Goal: Obtain resource: Download file/media

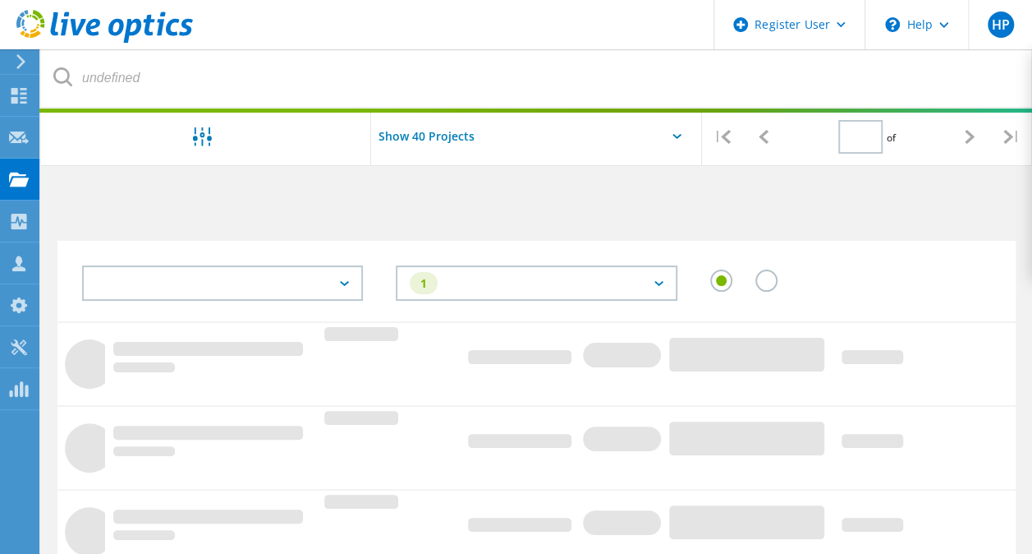
type input "1"
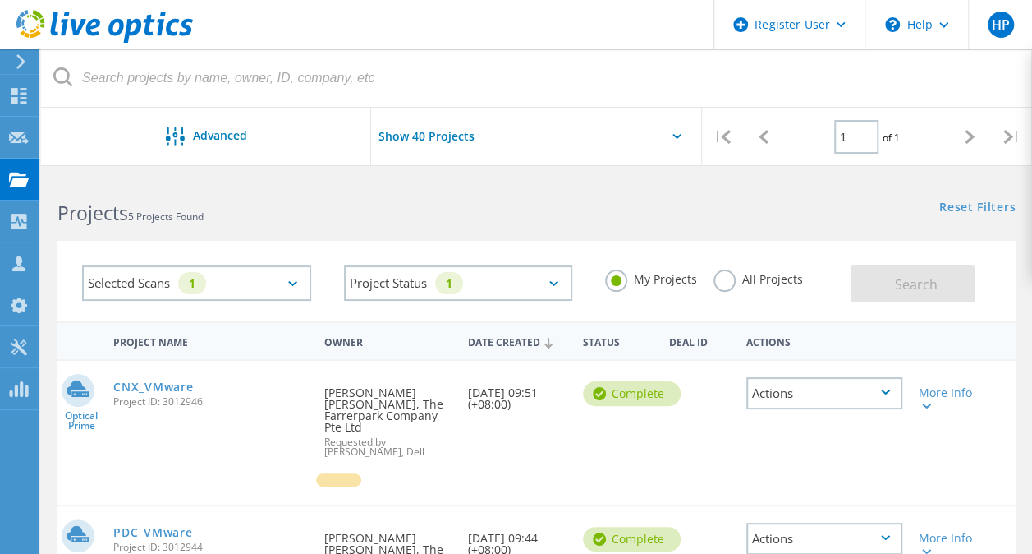
click at [736, 286] on div "All Projects" at bounding box center [759, 281] width 90 height 24
click at [724, 283] on label "All Projects" at bounding box center [759, 277] width 90 height 16
click at [0, 0] on input "All Projects" at bounding box center [0, 0] width 0 height 0
click at [925, 290] on span "Search" at bounding box center [916, 284] width 43 height 18
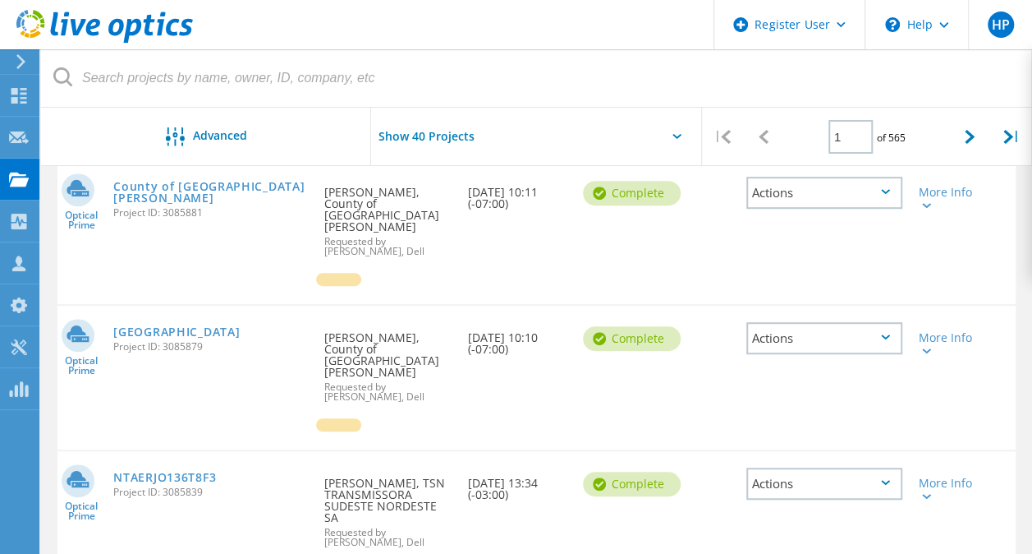
scroll to position [3426, 0]
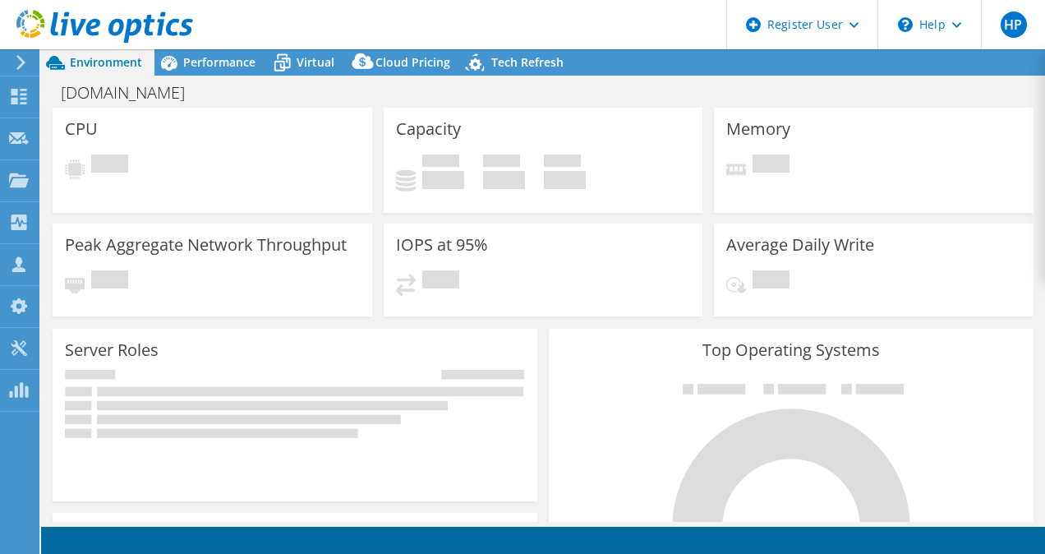
select select "EULondon"
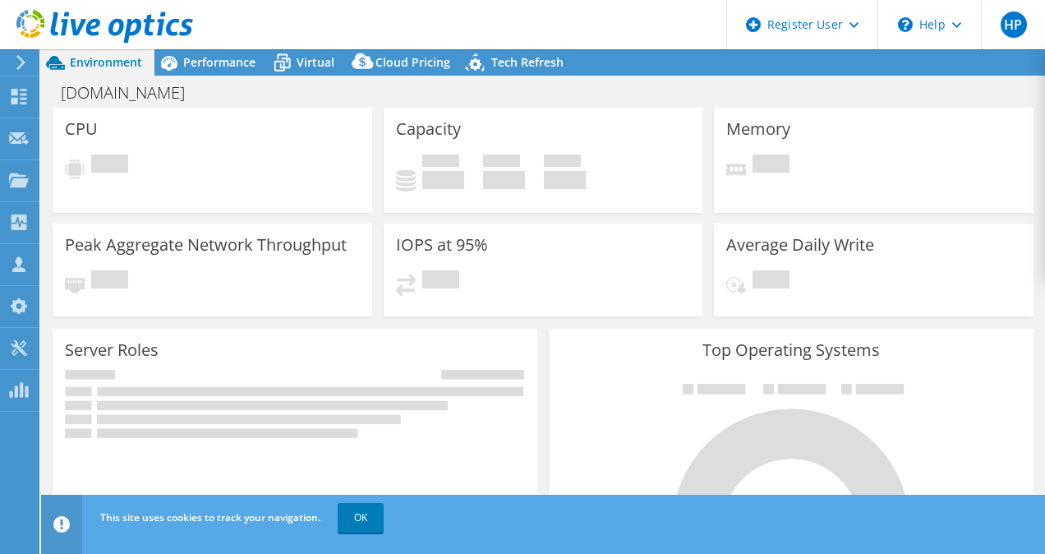
select select "GBP"
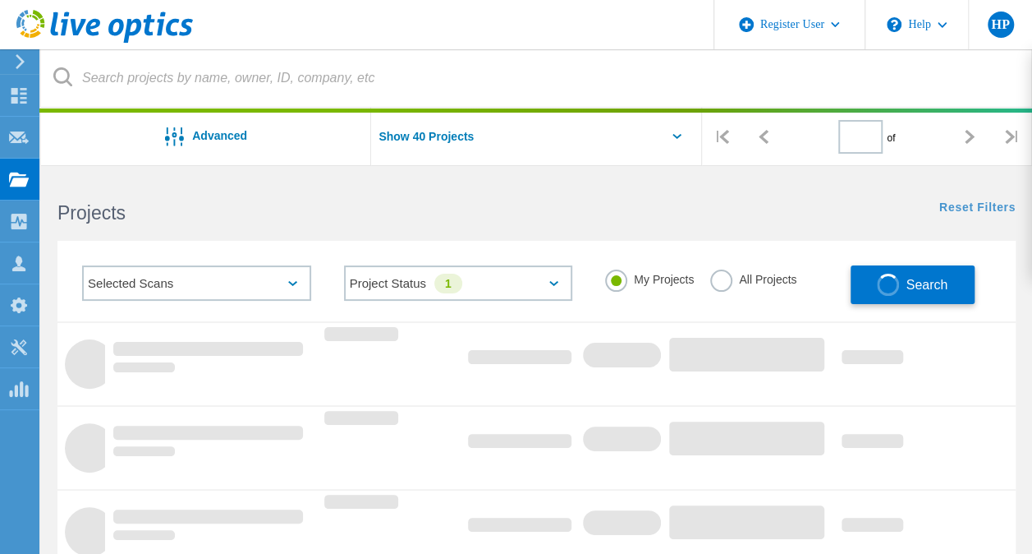
type input "1"
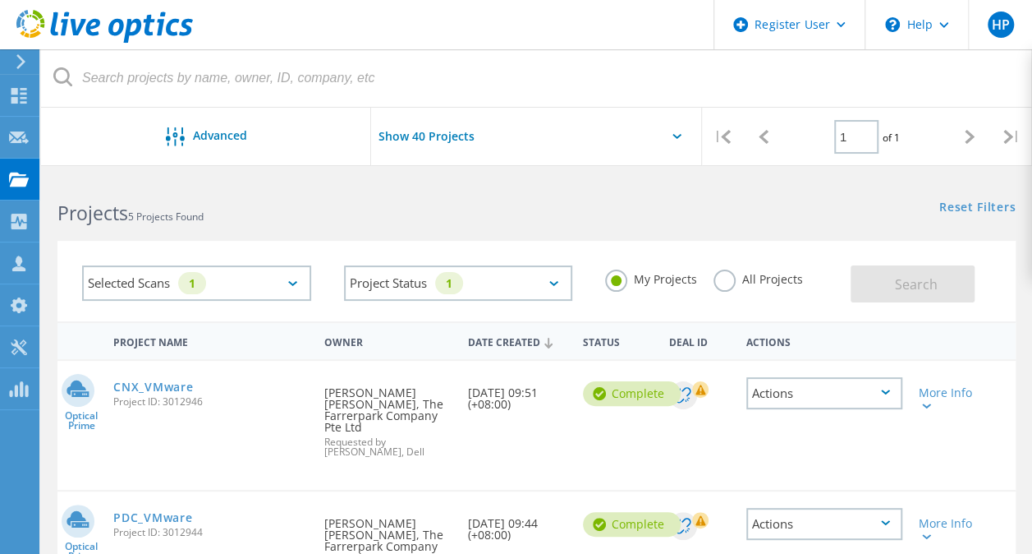
click at [620, 283] on label "My Projects" at bounding box center [651, 277] width 92 height 16
click at [0, 0] on input "My Projects" at bounding box center [0, 0] width 0 height 0
click at [731, 279] on label "All Projects" at bounding box center [759, 277] width 90 height 16
click at [0, 0] on input "All Projects" at bounding box center [0, 0] width 0 height 0
click at [893, 280] on button "Search" at bounding box center [913, 283] width 124 height 37
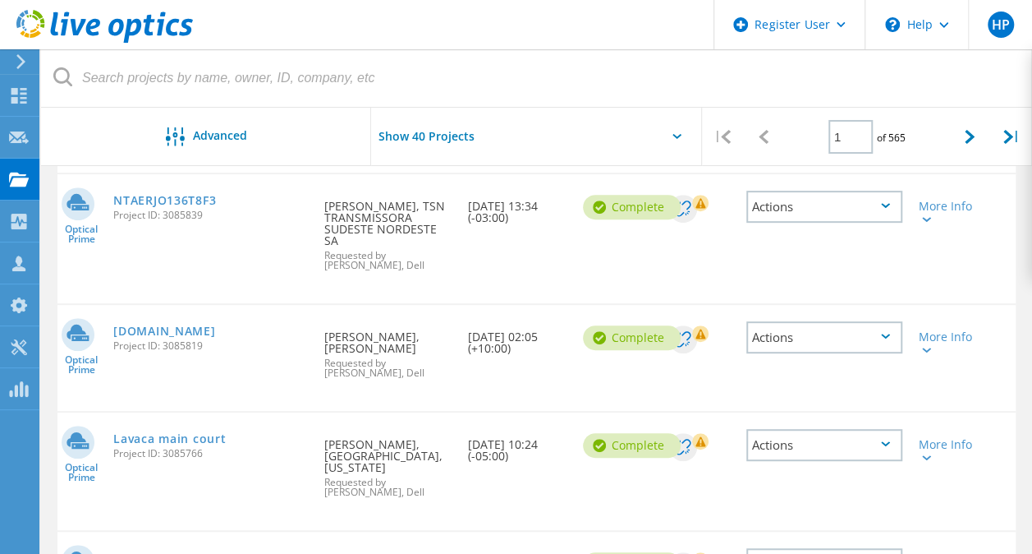
scroll to position [3315, 0]
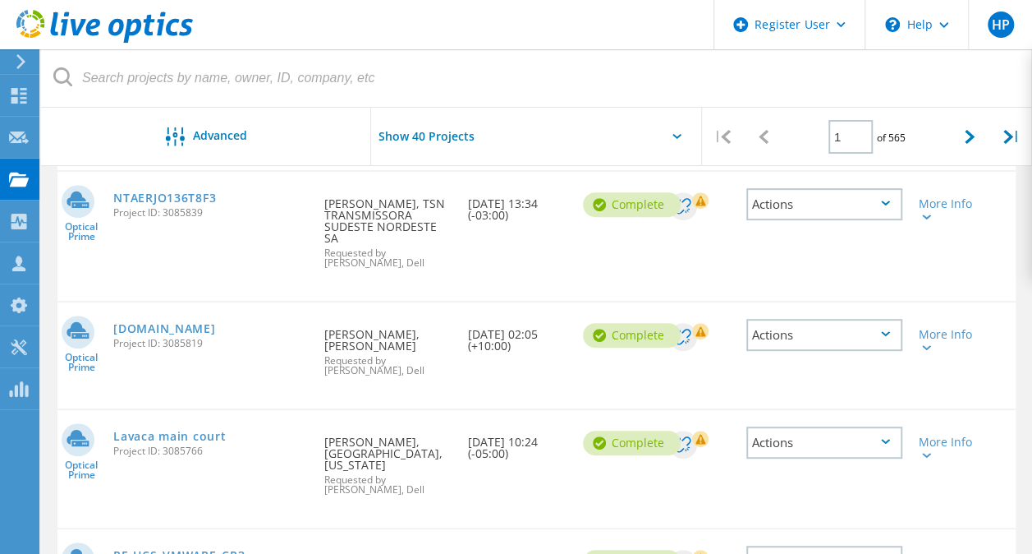
click at [179, 550] on link "RF_UCS_VMWARE_CR3" at bounding box center [178, 555] width 131 height 11
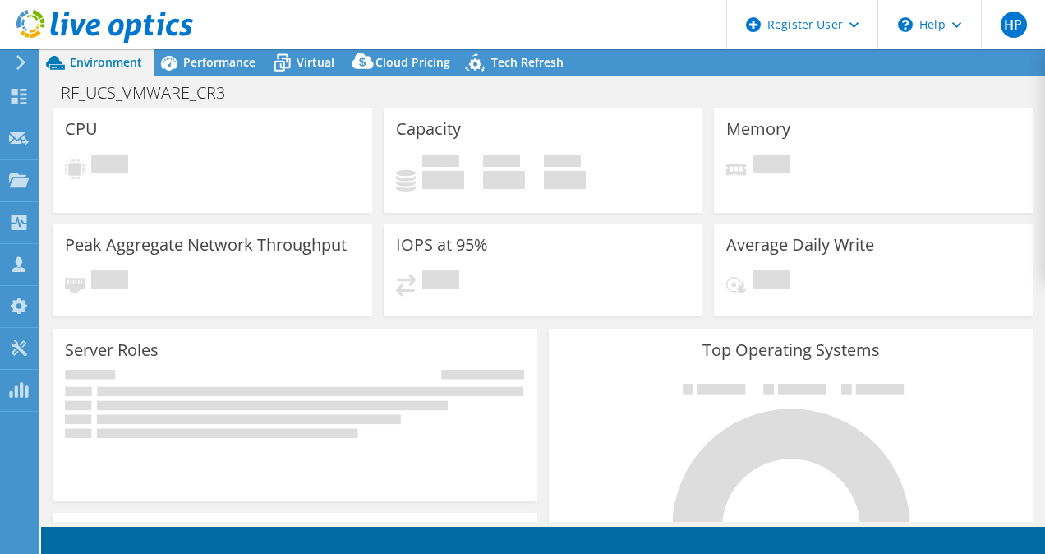
select select "USD"
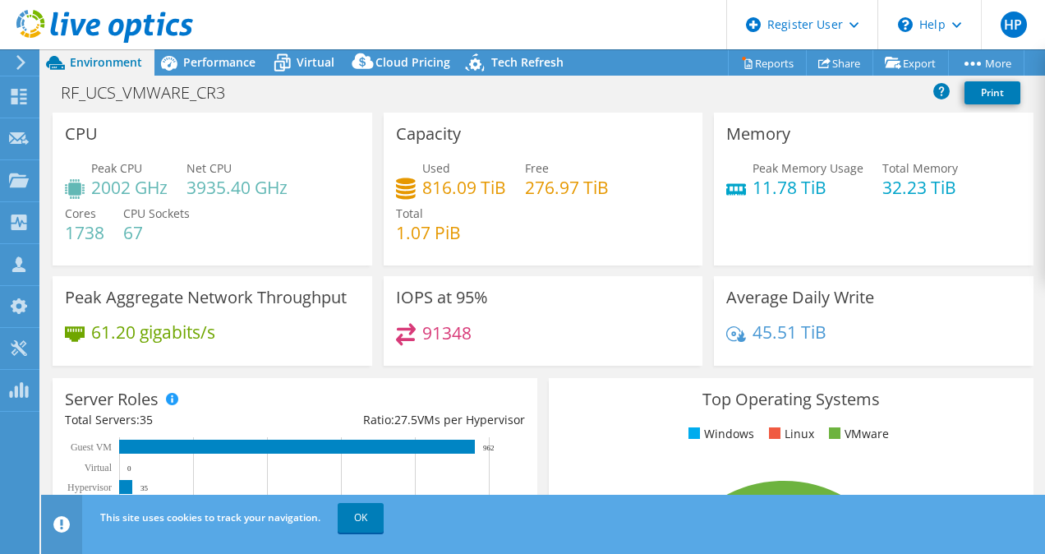
scroll to position [3, 0]
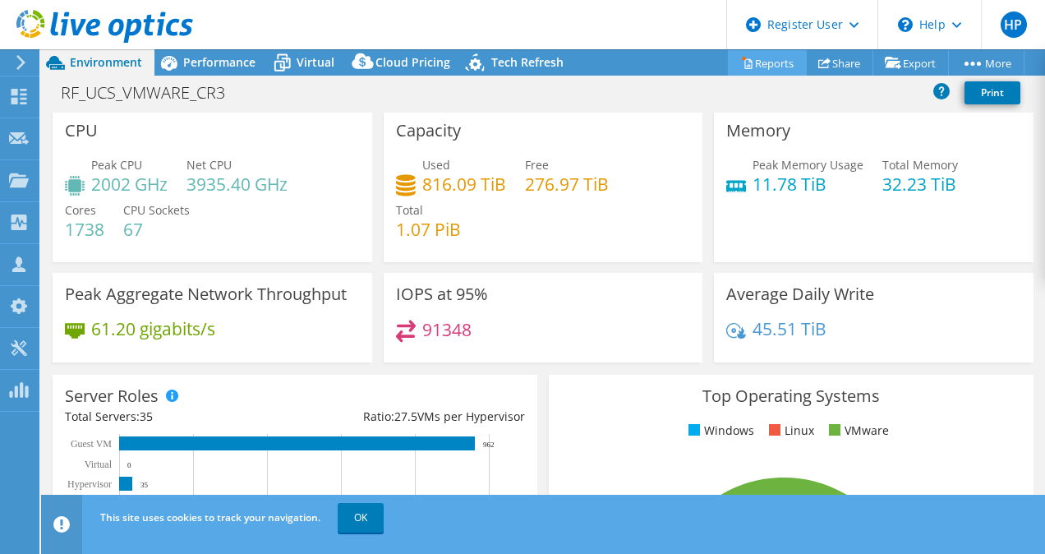
click at [741, 66] on icon at bounding box center [747, 63] width 12 height 12
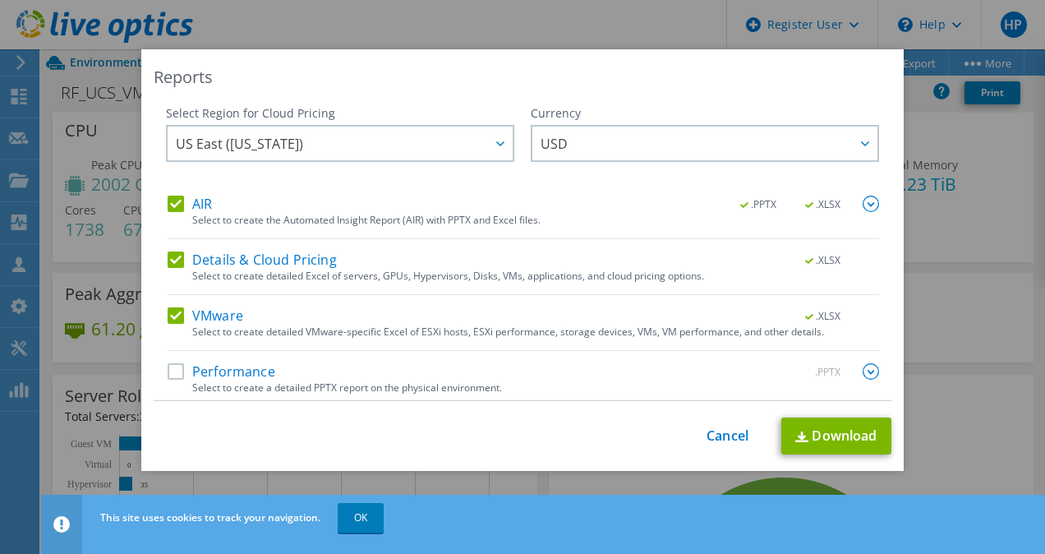
click at [168, 377] on label "Performance" at bounding box center [222, 371] width 108 height 16
click at [0, 0] on input "Performance" at bounding box center [0, 0] width 0 height 0
click at [798, 437] on img at bounding box center [801, 436] width 13 height 11
click at [719, 435] on link "Cancel" at bounding box center [727, 436] width 42 height 16
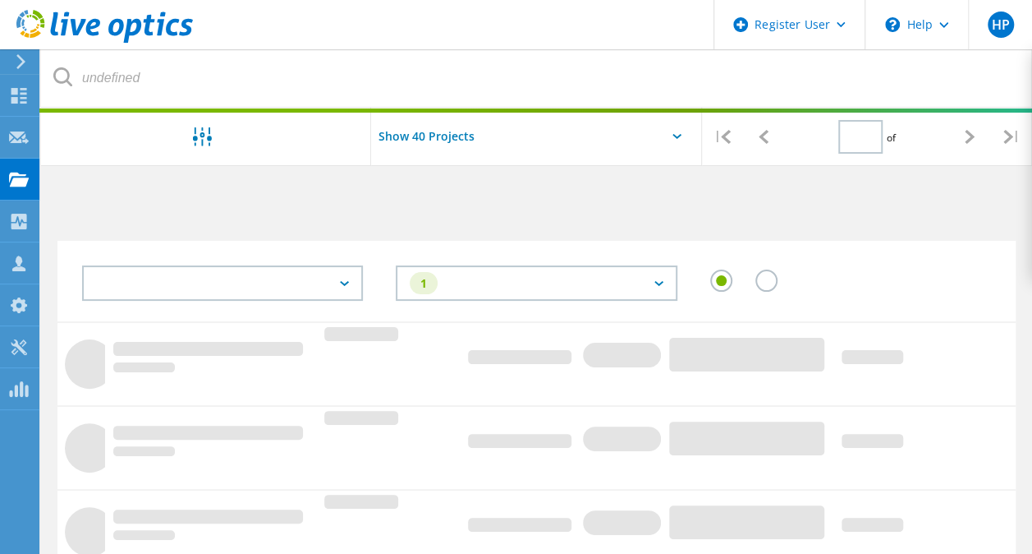
type input "1"
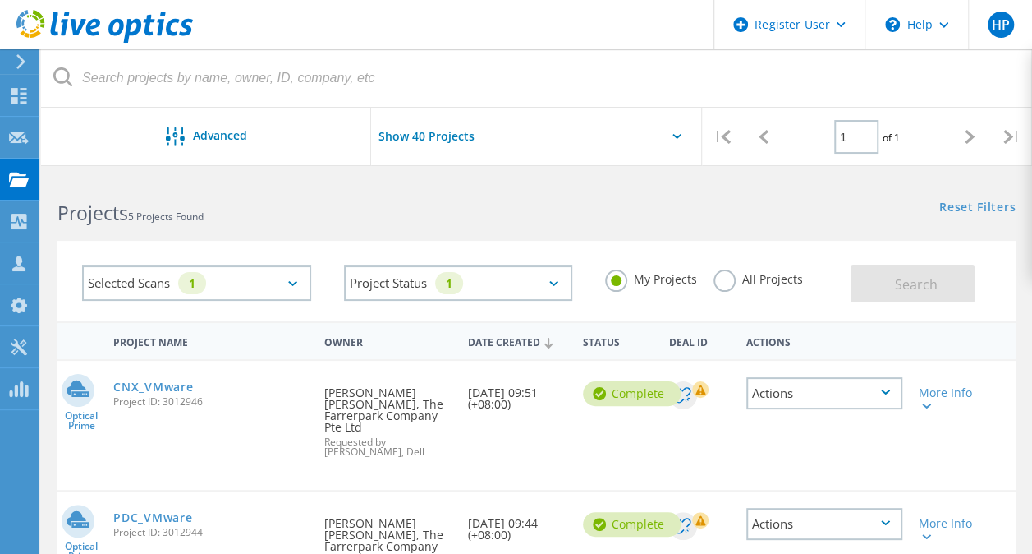
click at [724, 283] on label "All Projects" at bounding box center [759, 277] width 90 height 16
click at [0, 0] on input "All Projects" at bounding box center [0, 0] width 0 height 0
click at [894, 292] on button "Search" at bounding box center [913, 283] width 124 height 37
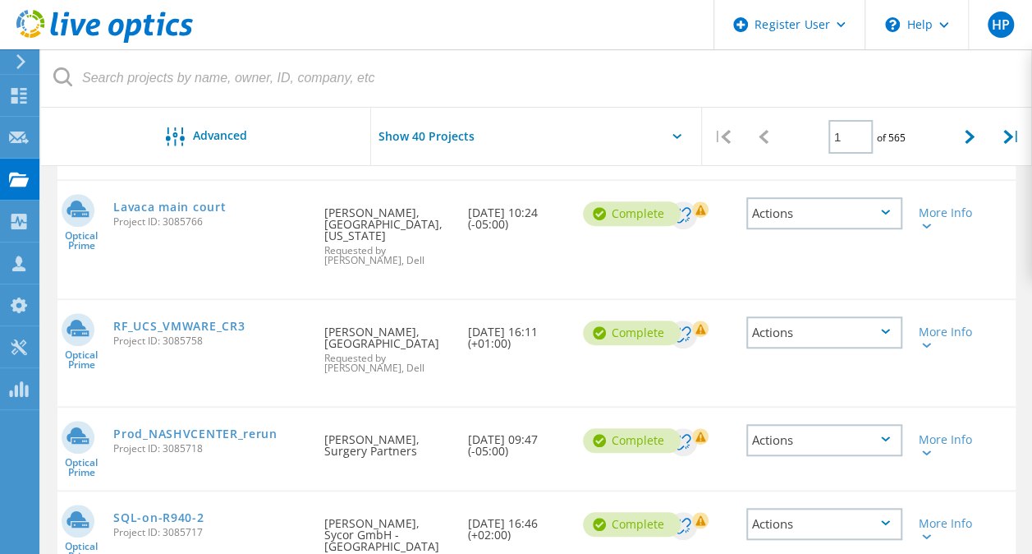
scroll to position [3622, 0]
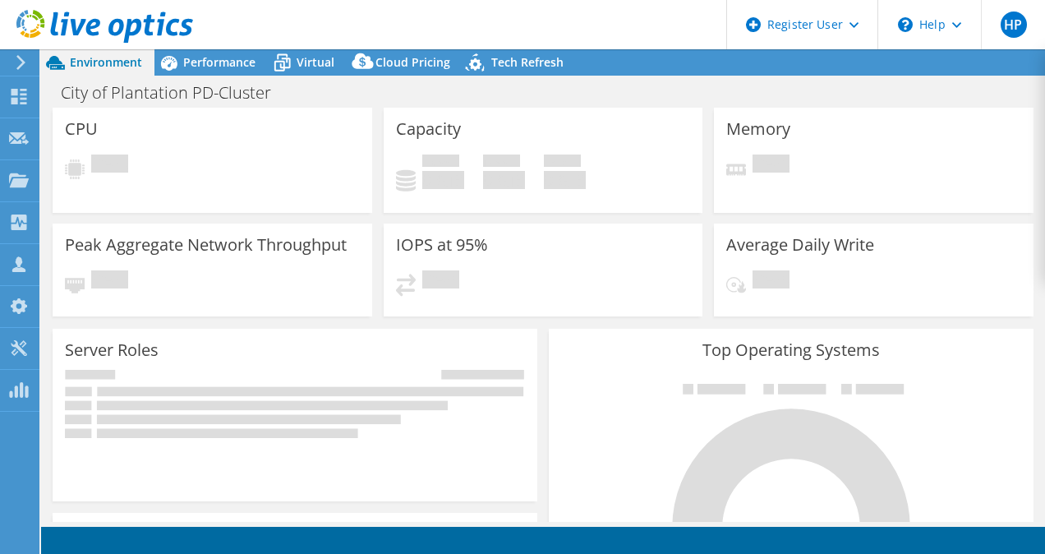
select select "USD"
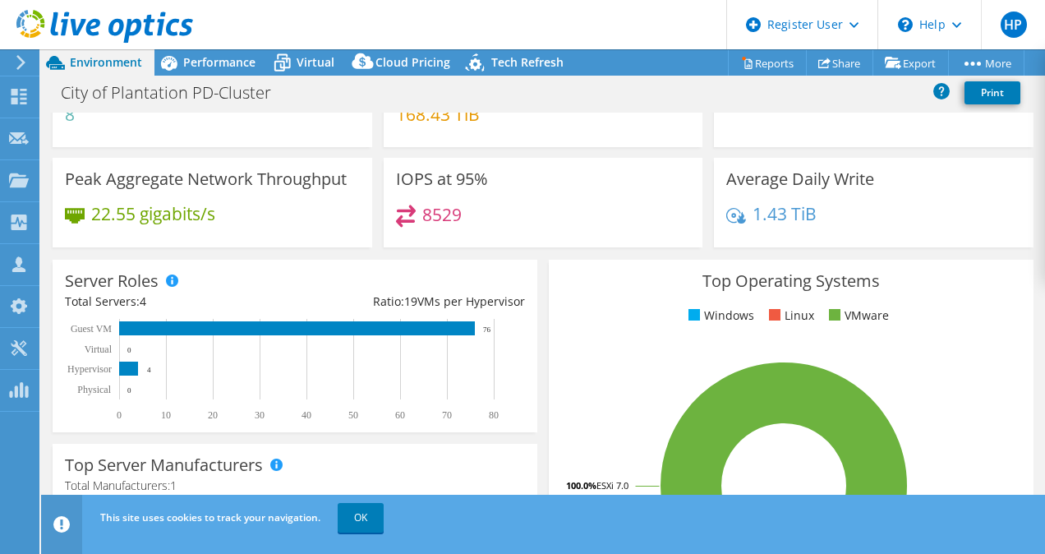
scroll to position [117, 0]
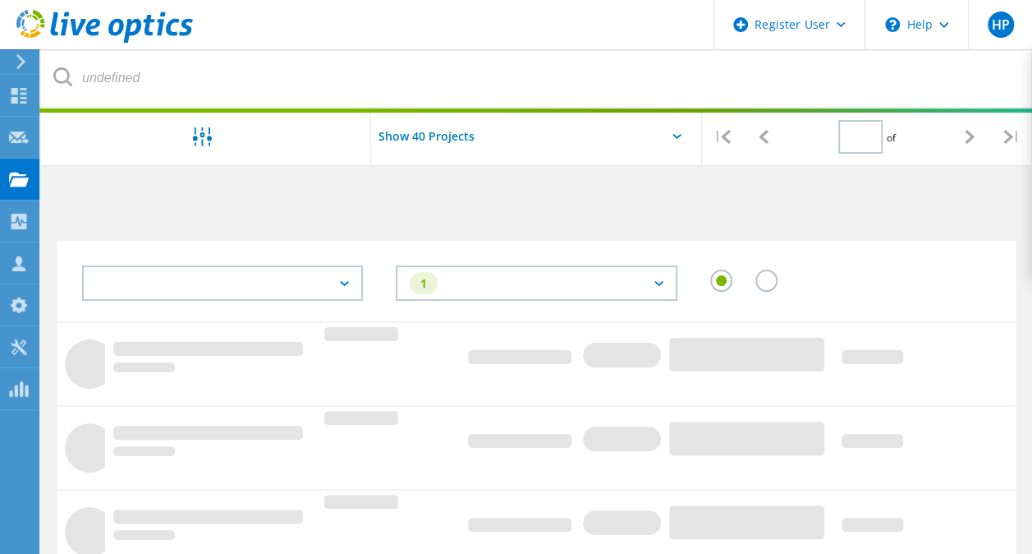
type input "1"
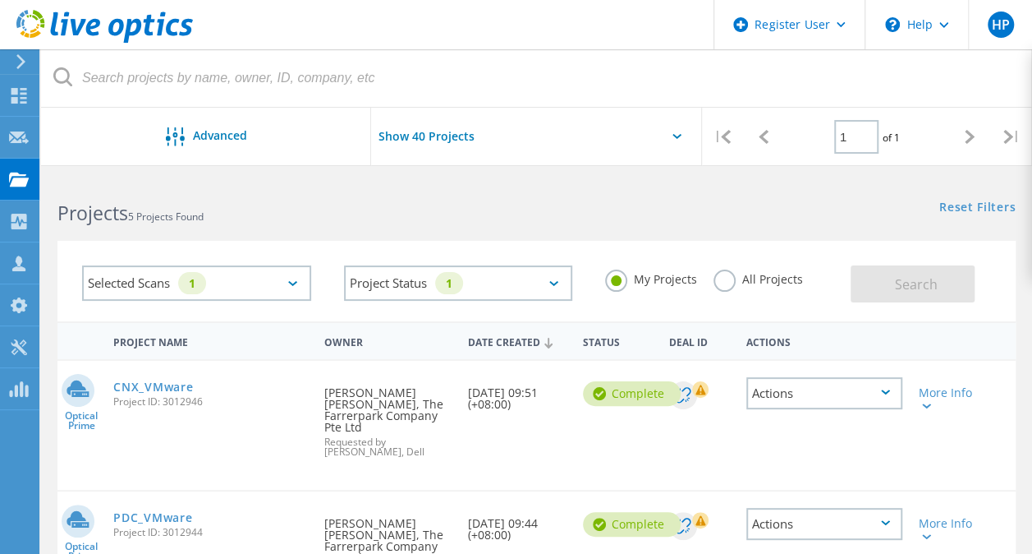
click at [731, 297] on div "My Projects All Projects" at bounding box center [720, 279] width 262 height 61
click at [723, 280] on label "All Projects" at bounding box center [759, 277] width 90 height 16
click at [0, 0] on input "All Projects" at bounding box center [0, 0] width 0 height 0
click at [917, 270] on button "Search" at bounding box center [913, 283] width 124 height 37
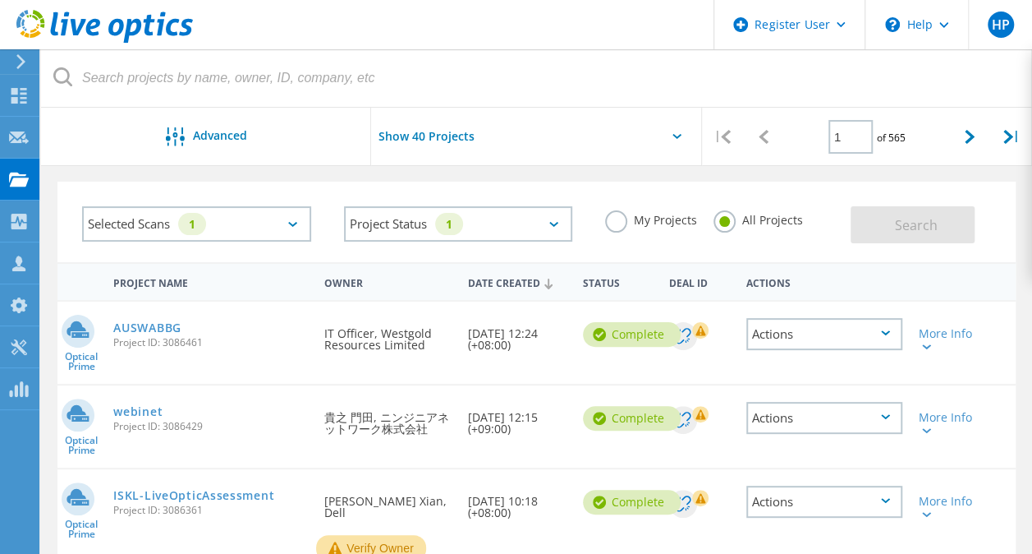
scroll to position [60, 0]
click at [154, 491] on link "ISKL-LiveOpticAssessment" at bounding box center [193, 494] width 161 height 11
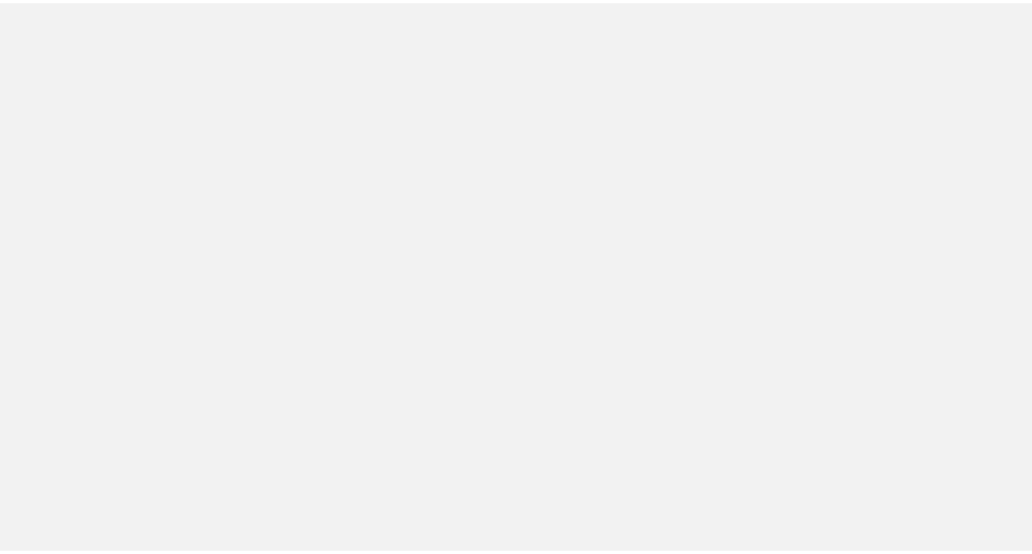
scroll to position [60, 0]
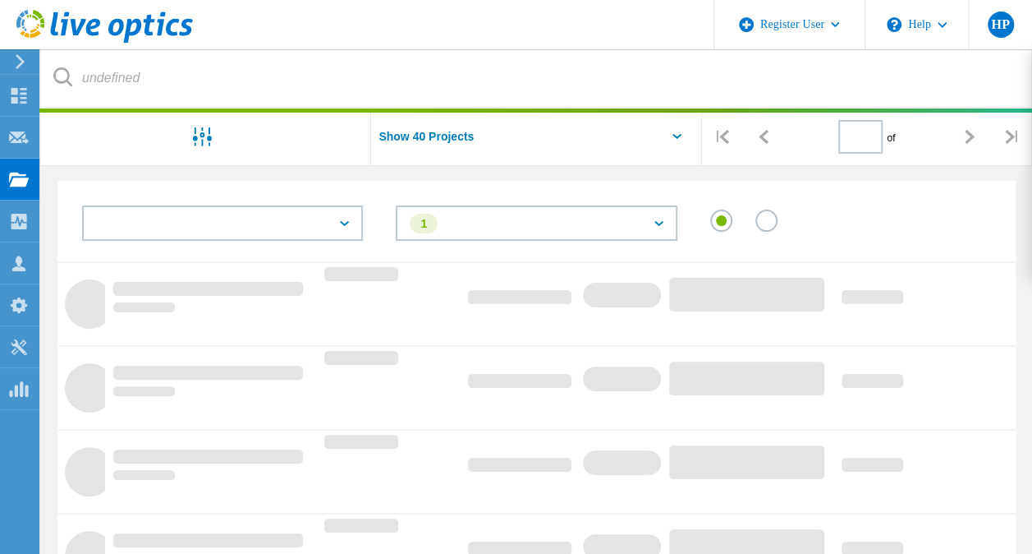
type input "1"
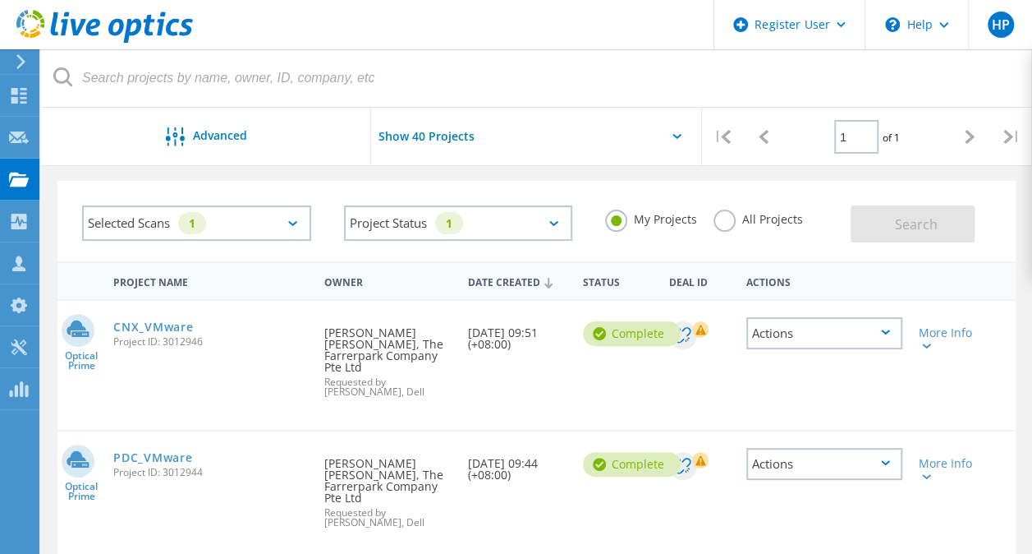
click at [621, 225] on label "My Projects" at bounding box center [651, 217] width 92 height 16
click at [0, 0] on input "My Projects" at bounding box center [0, 0] width 0 height 0
click at [725, 214] on label "All Projects" at bounding box center [759, 217] width 90 height 16
click at [0, 0] on input "All Projects" at bounding box center [0, 0] width 0 height 0
click at [900, 213] on button "Search" at bounding box center [913, 223] width 124 height 37
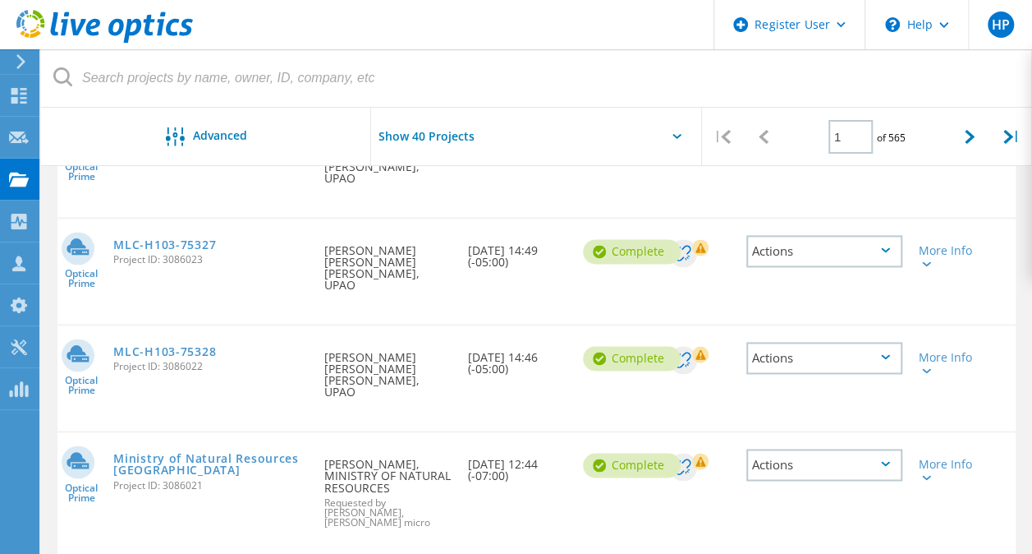
scroll to position [1121, 0]
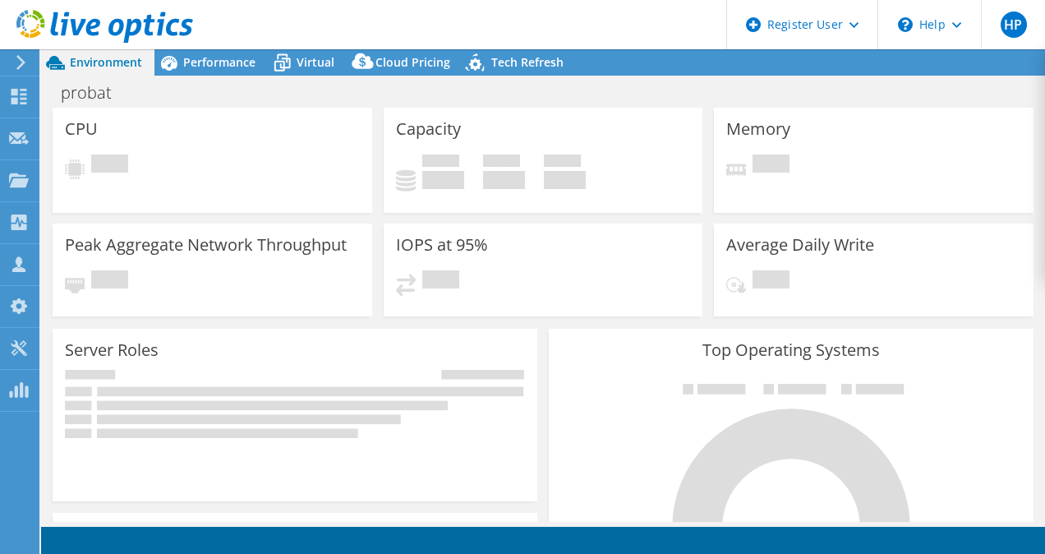
select select "USD"
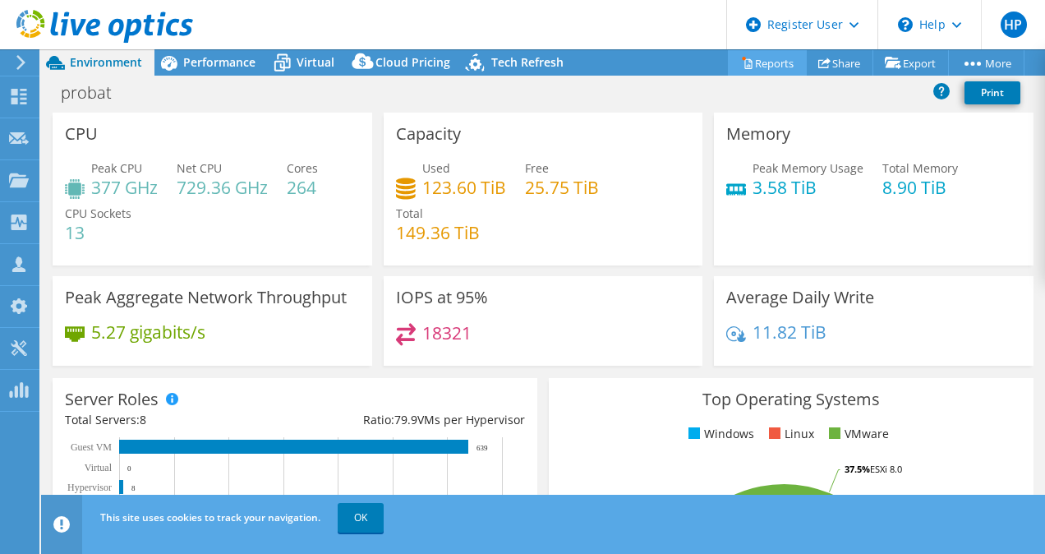
click at [766, 71] on link "Reports" at bounding box center [767, 62] width 79 height 25
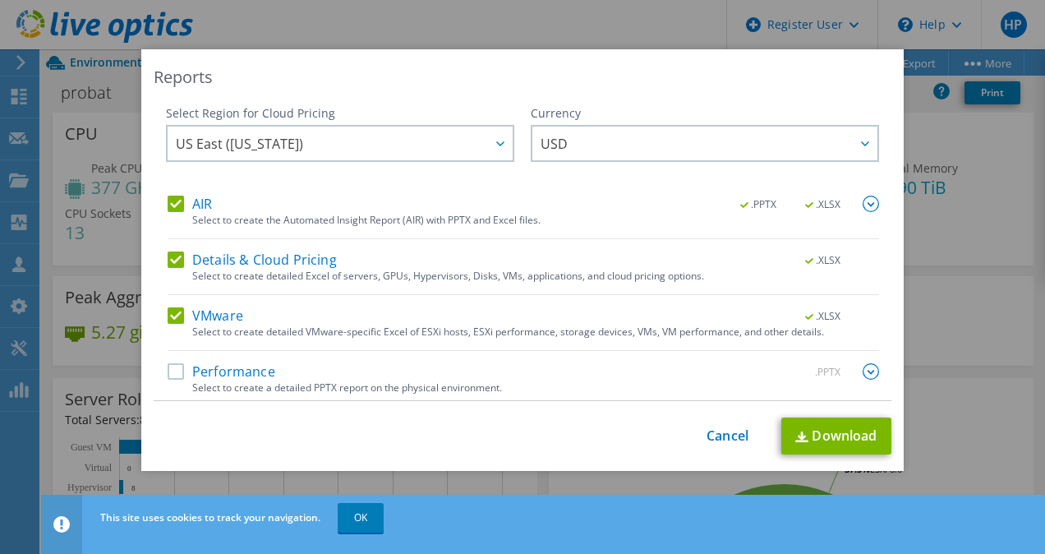
click at [172, 371] on label "Performance" at bounding box center [222, 371] width 108 height 16
click at [0, 0] on input "Performance" at bounding box center [0, 0] width 0 height 0
click at [812, 439] on link "Download" at bounding box center [836, 435] width 110 height 37
click at [720, 428] on link "Cancel" at bounding box center [727, 436] width 42 height 16
